Goal: Information Seeking & Learning: Learn about a topic

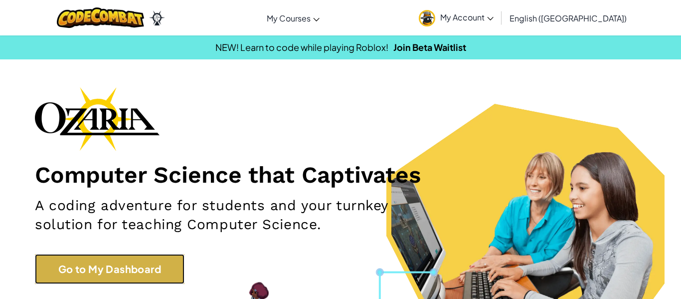
click at [139, 271] on link "Go to My Dashboard" at bounding box center [110, 269] width 150 height 30
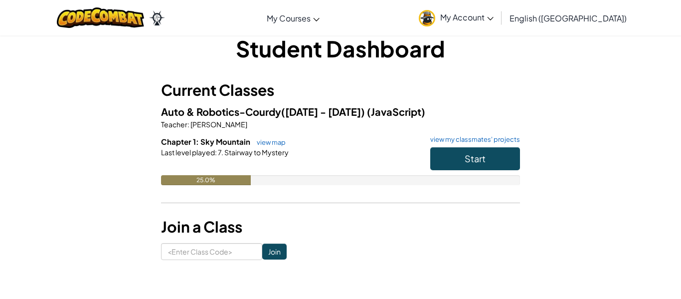
scroll to position [17, 0]
click at [279, 170] on div at bounding box center [340, 166] width 359 height 18
click at [228, 178] on div "25.0%" at bounding box center [206, 180] width 90 height 10
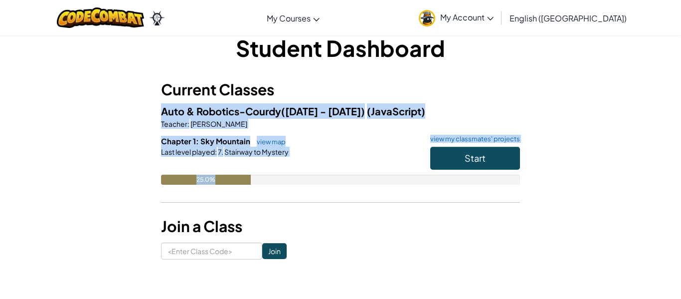
click at [228, 179] on div "25.0%" at bounding box center [206, 180] width 90 height 10
click at [306, 164] on div at bounding box center [340, 166] width 359 height 18
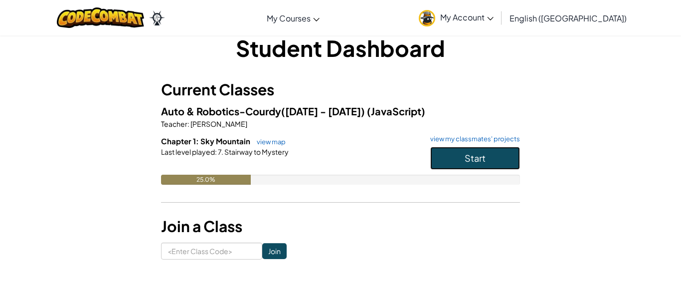
click at [491, 154] on button "Start" at bounding box center [475, 158] width 90 height 23
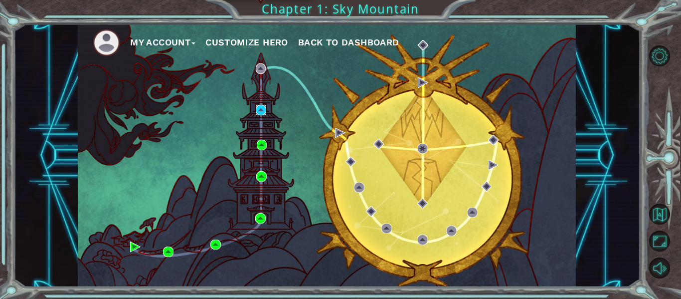
click at [264, 113] on img at bounding box center [261, 110] width 10 height 10
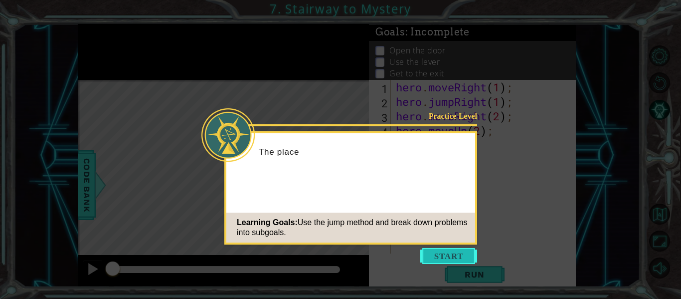
click at [455, 255] on button "Start" at bounding box center [448, 256] width 57 height 16
